Goal: Use online tool/utility: Use online tool/utility

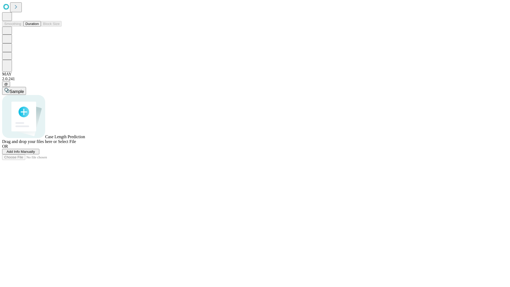
click at [39, 27] on button "Duration" at bounding box center [32, 24] width 18 height 6
click at [35, 153] on span "Add Info Manually" at bounding box center [21, 151] width 28 height 4
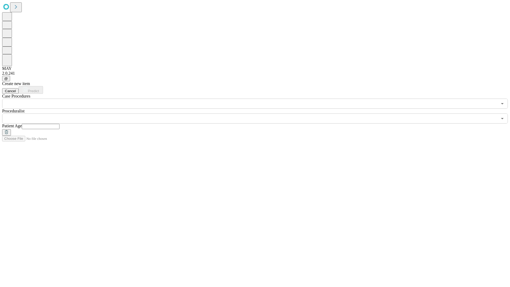
click at [59, 124] on input "text" at bounding box center [41, 126] width 38 height 5
type input "*"
click at [258, 113] on input "text" at bounding box center [249, 118] width 495 height 10
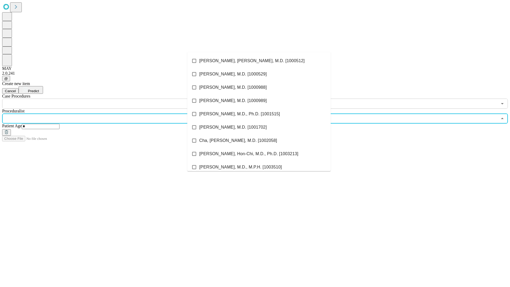
click at [259, 61] on li "[PERSON_NAME], [PERSON_NAME], M.D. [1000512]" at bounding box center [258, 60] width 143 height 13
click at [111, 98] on input "text" at bounding box center [249, 103] width 495 height 10
